Goal: Information Seeking & Learning: Learn about a topic

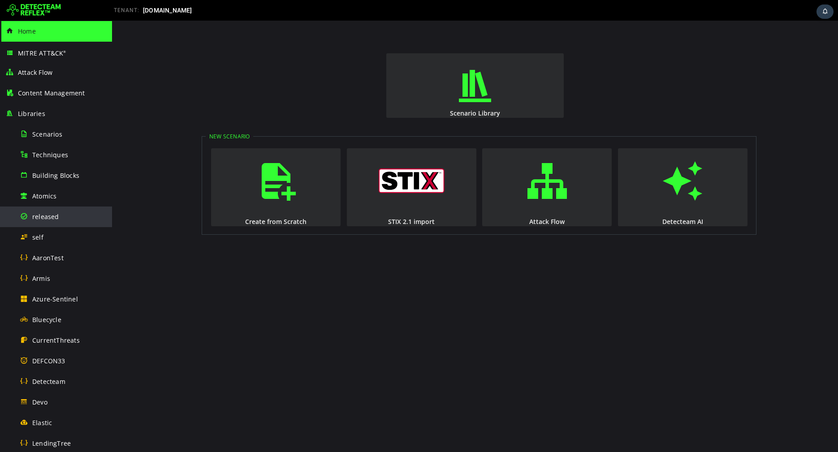
click at [46, 214] on span "released" at bounding box center [45, 216] width 27 height 9
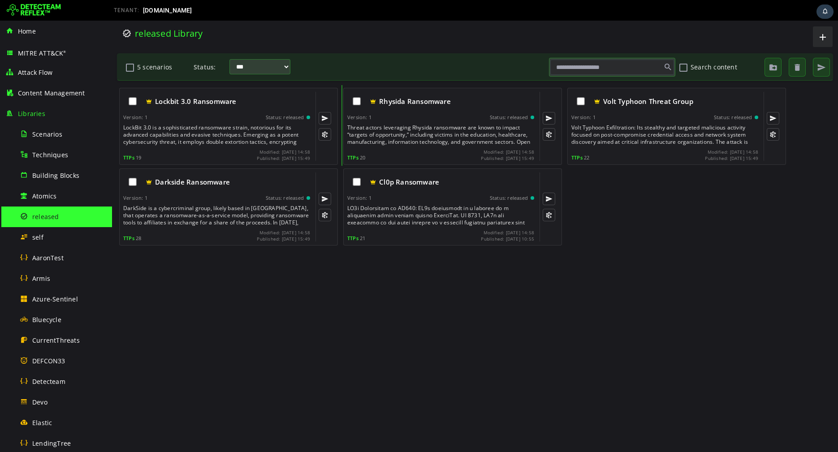
click at [224, 153] on div "TTPs 19 Modified: [DATE] 14:58 Published: [DATE] 15:49" at bounding box center [216, 155] width 187 height 12
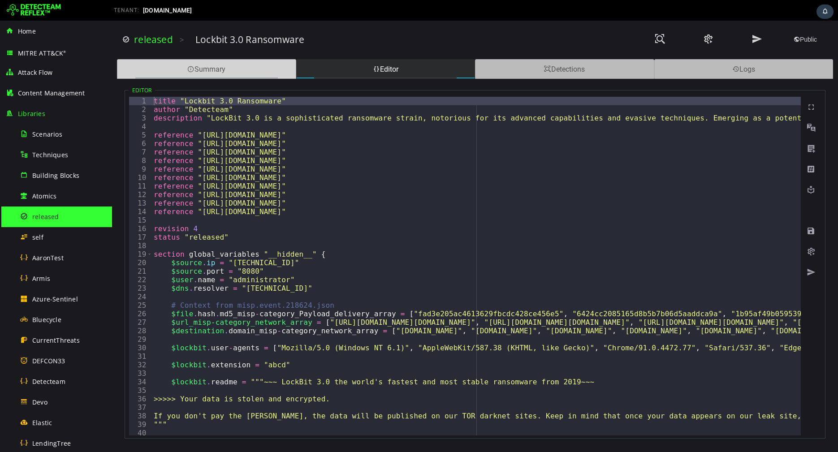
click at [237, 75] on div "Summary" at bounding box center [206, 69] width 179 height 20
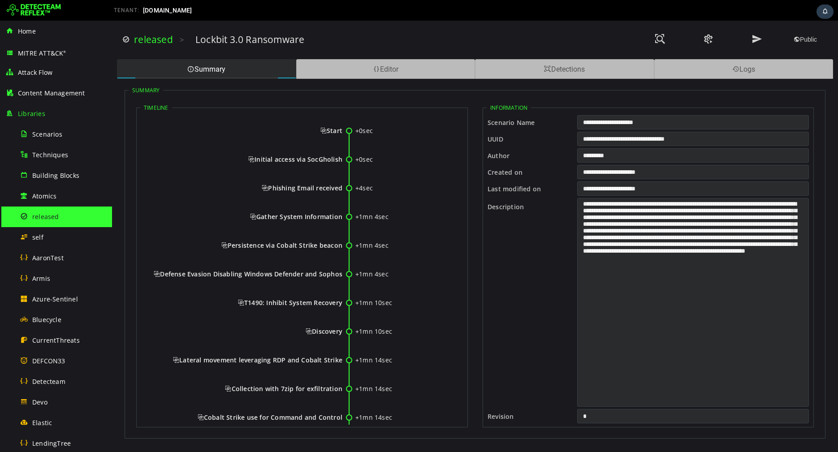
click at [656, 138] on input "**********" at bounding box center [693, 139] width 232 height 14
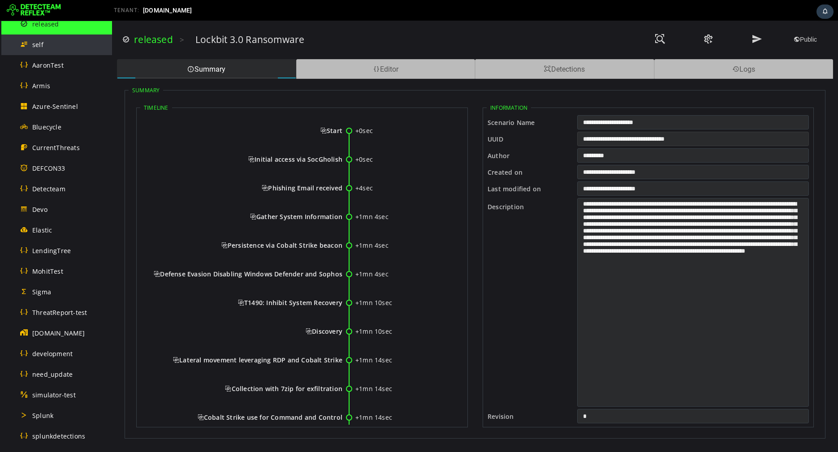
scroll to position [400, 0]
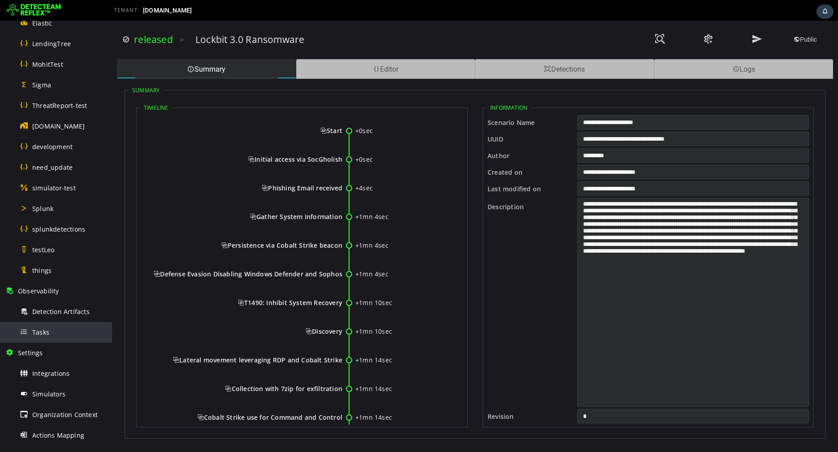
click at [53, 327] on div "Tasks" at bounding box center [63, 332] width 87 height 20
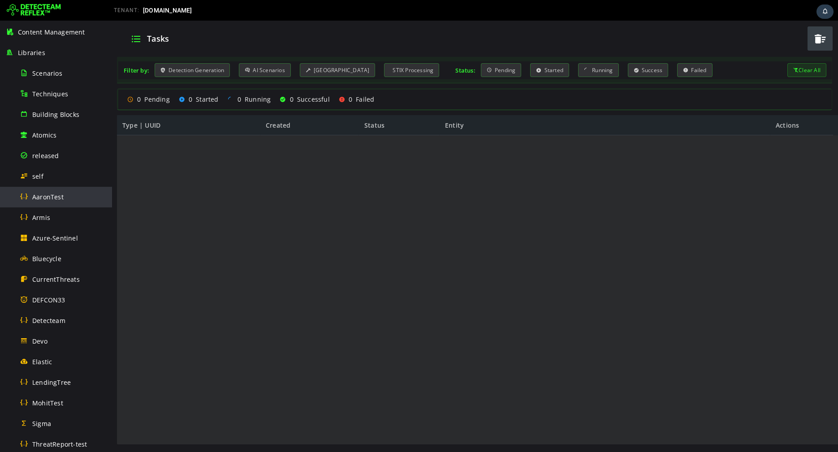
scroll to position [59, 0]
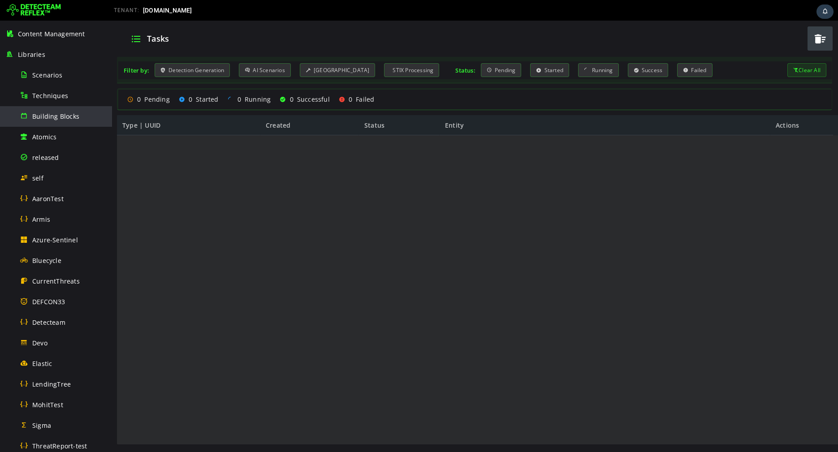
click at [66, 119] on span "Building Blocks" at bounding box center [55, 116] width 47 height 9
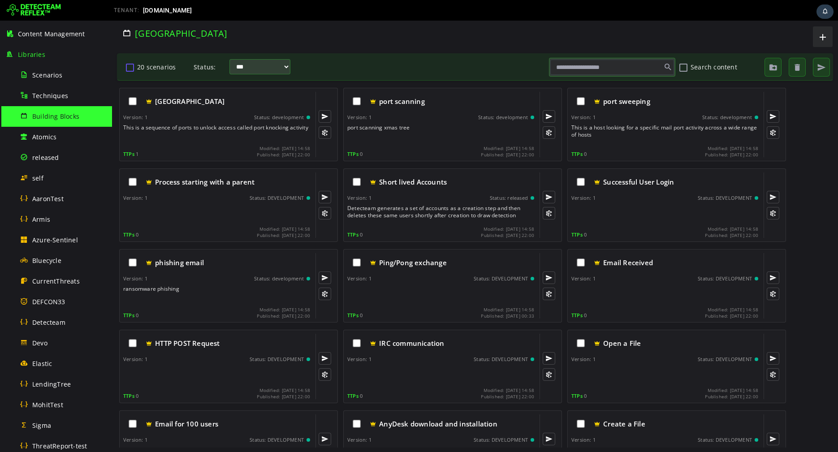
click at [132, 69] on button "20 scenarios" at bounding box center [130, 67] width 11 height 15
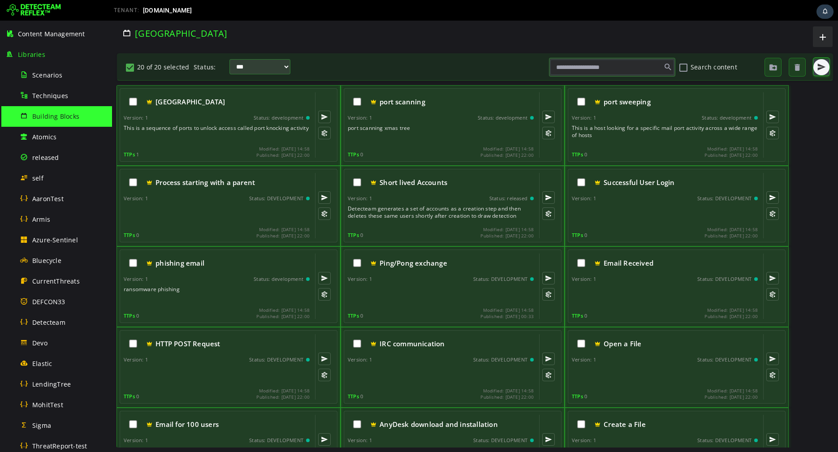
click at [822, 63] on span "button" at bounding box center [821, 67] width 9 height 9
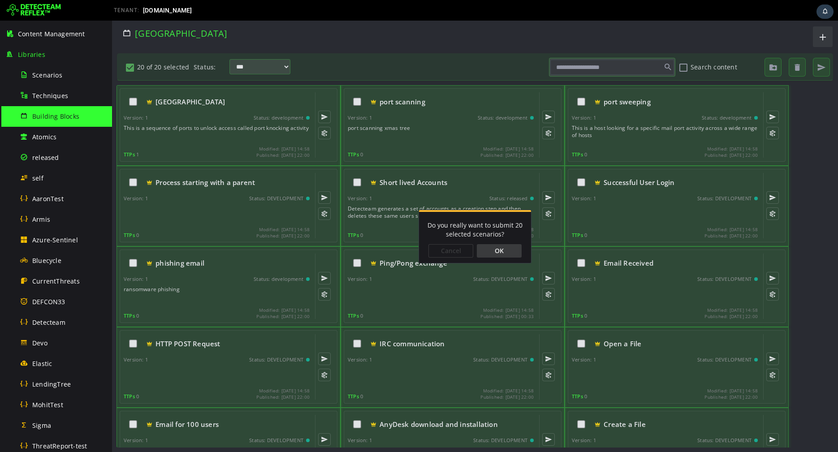
click at [492, 250] on div "OK" at bounding box center [499, 250] width 45 height 13
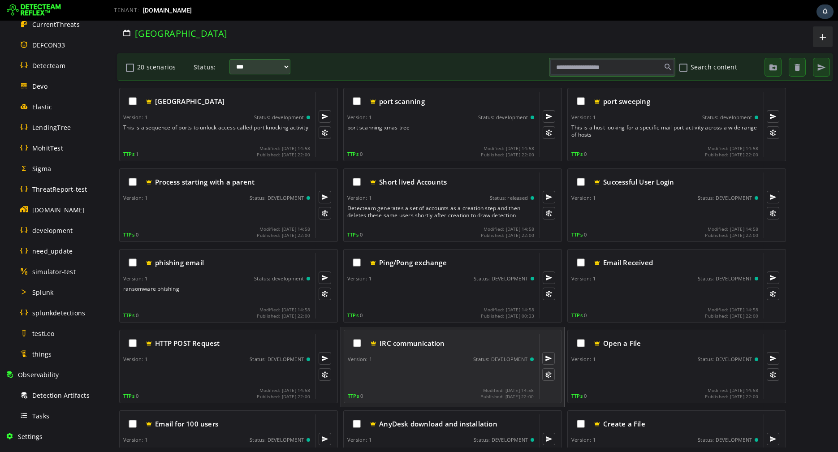
scroll to position [336, 0]
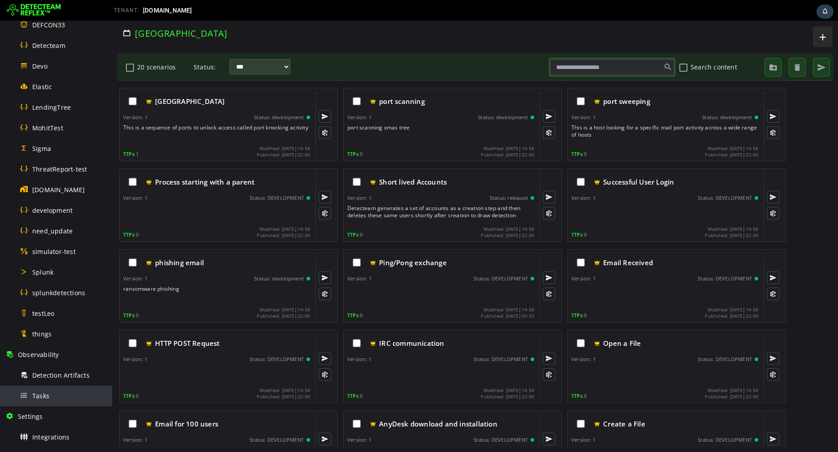
click at [42, 397] on span "Tasks" at bounding box center [40, 395] width 17 height 9
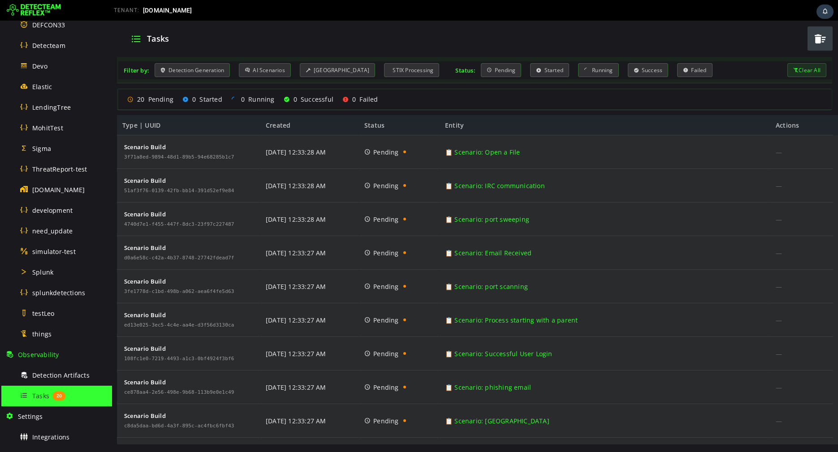
scroll to position [362, 0]
